Goal: Check status: Check status

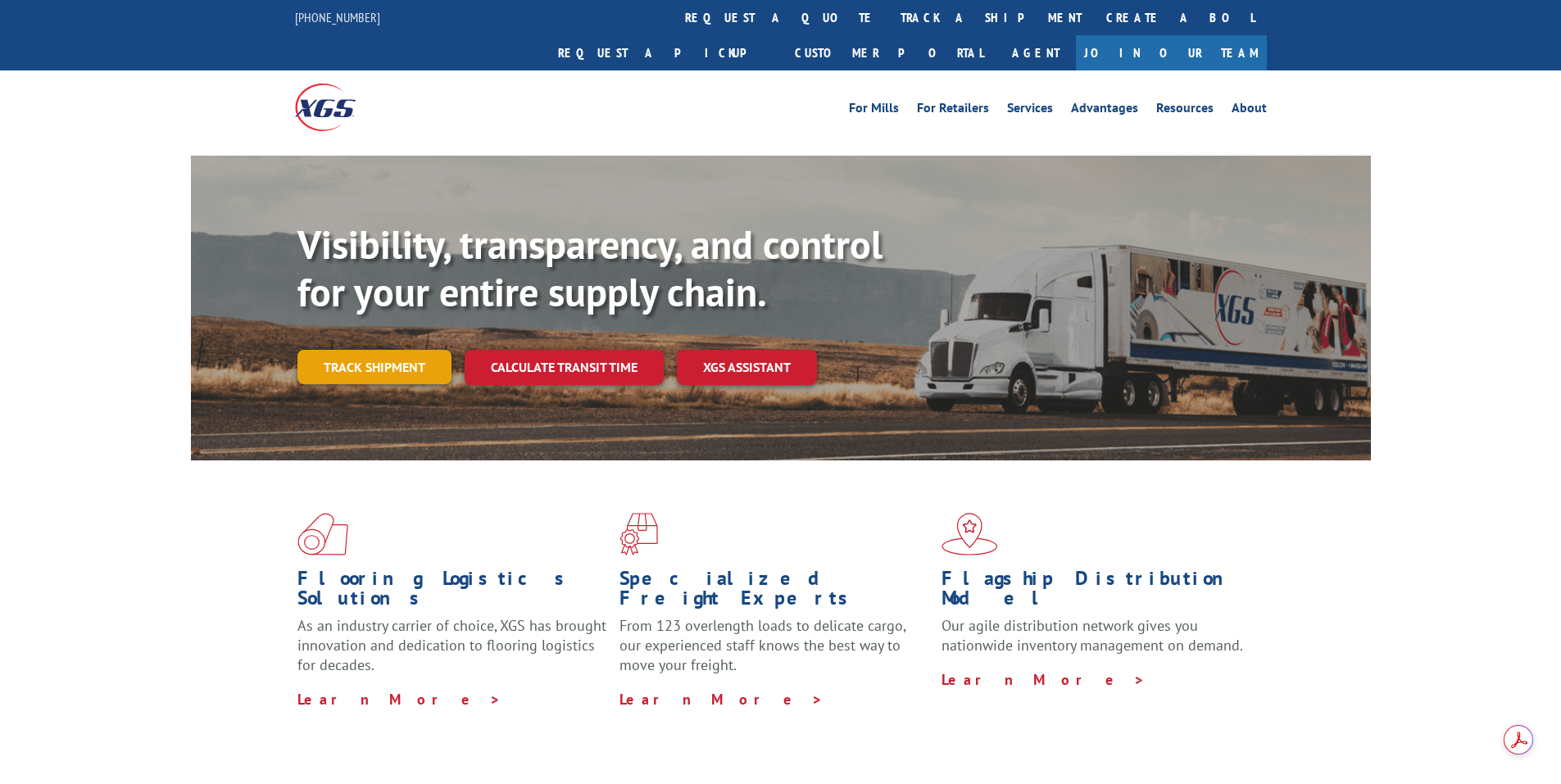
click at [407, 350] on link "Track shipment" at bounding box center [374, 367] width 154 height 35
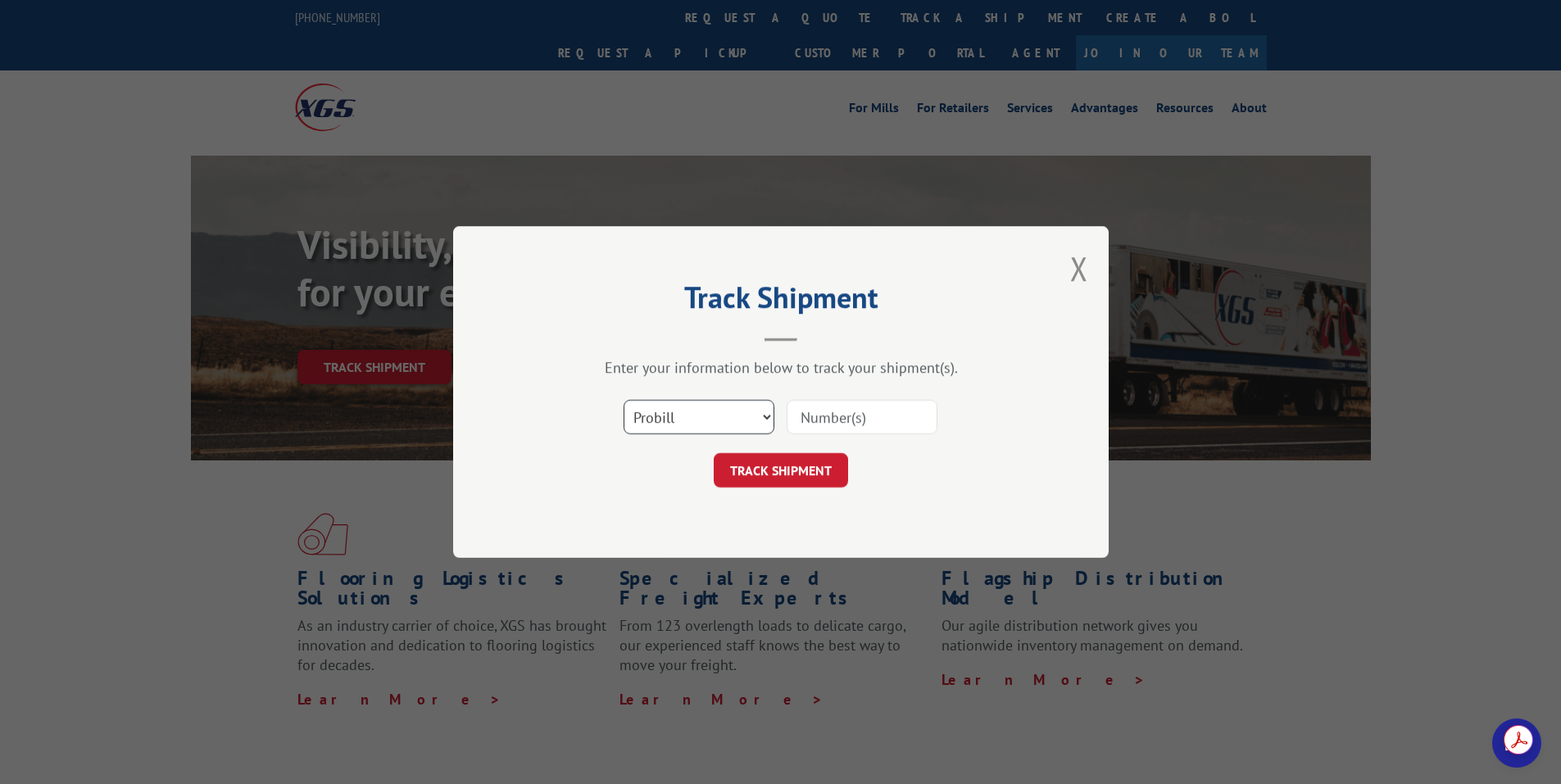
click at [698, 417] on select "Select category... Probill BOL PO" at bounding box center [699, 418] width 151 height 35
click at [841, 412] on input at bounding box center [862, 418] width 151 height 35
paste input "17597816"
type input "17597816"
click at [777, 474] on button "TRACK SHIPMENT" at bounding box center [781, 470] width 134 height 35
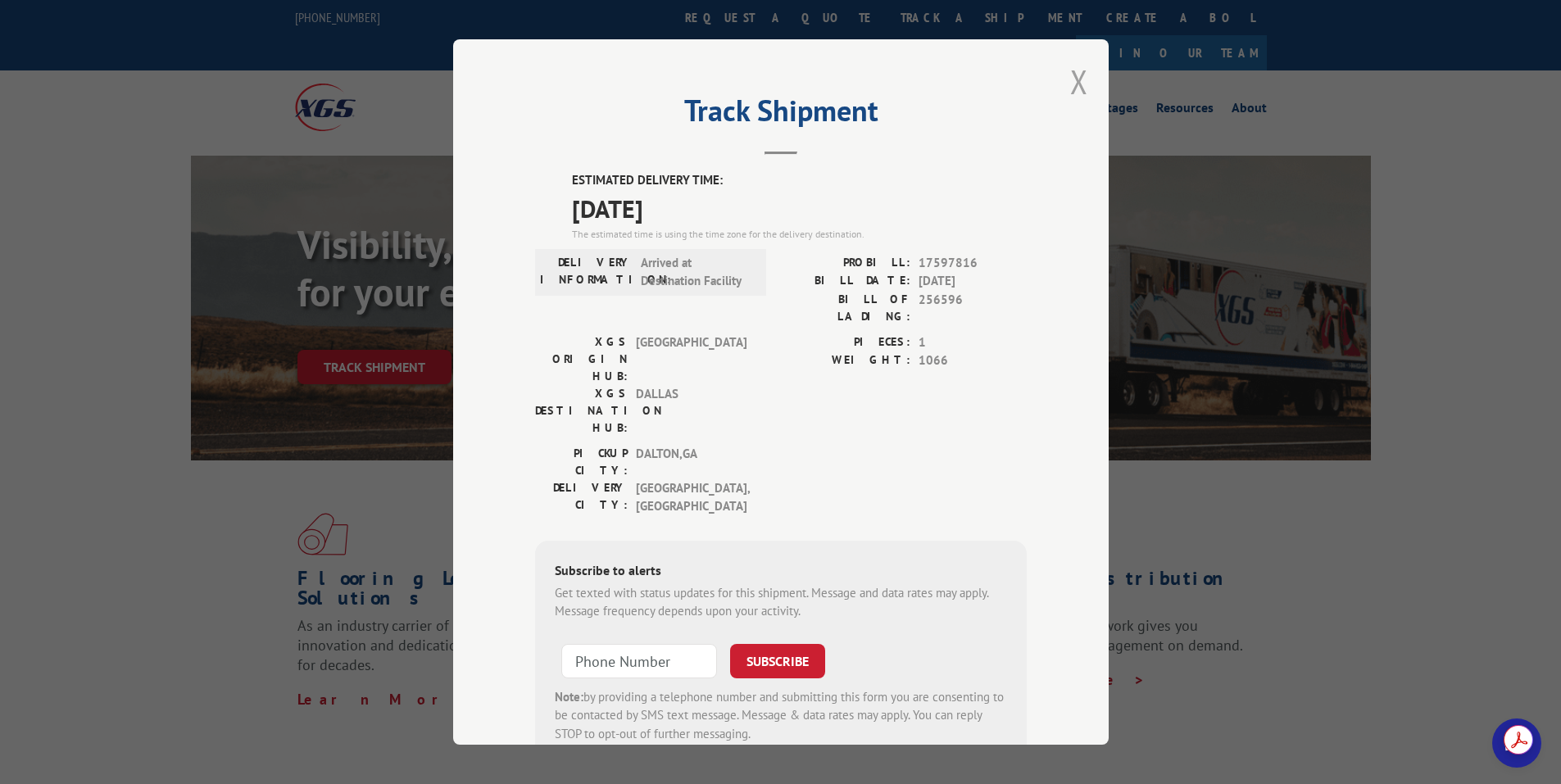
click at [1070, 85] on button "Close modal" at bounding box center [1079, 82] width 18 height 44
